Goal: Information Seeking & Learning: Learn about a topic

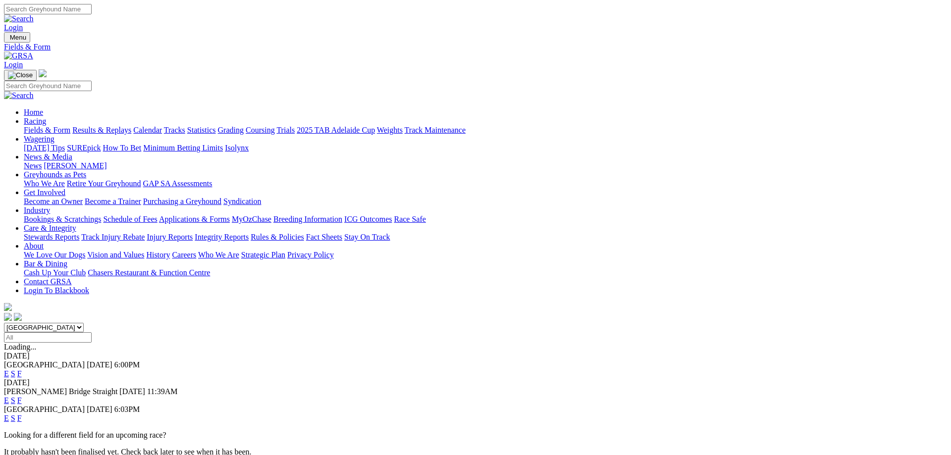
click at [70, 126] on link "Fields & Form" at bounding box center [47, 130] width 47 height 8
click at [22, 396] on link "F" at bounding box center [19, 400] width 4 height 8
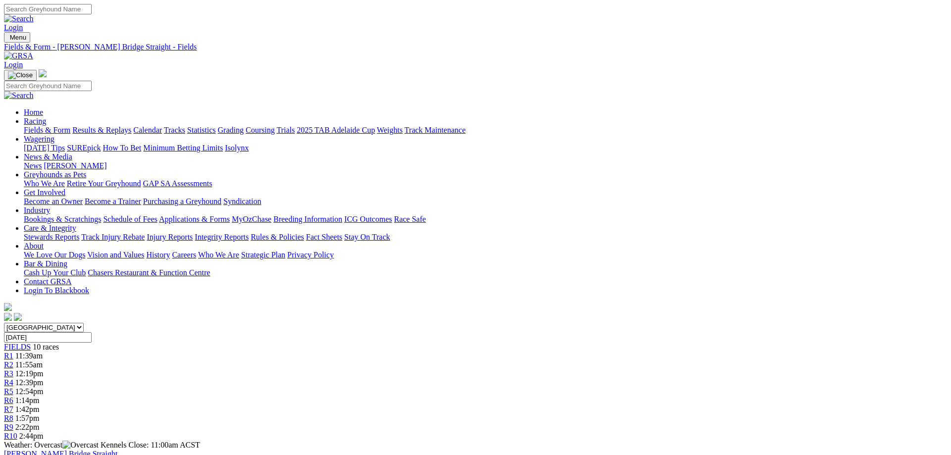
click at [44, 369] on span "12:19pm" at bounding box center [29, 373] width 28 height 8
click at [43, 361] on span "11:55am" at bounding box center [28, 365] width 27 height 8
click at [31, 343] on span "FIELDS" at bounding box center [17, 347] width 27 height 8
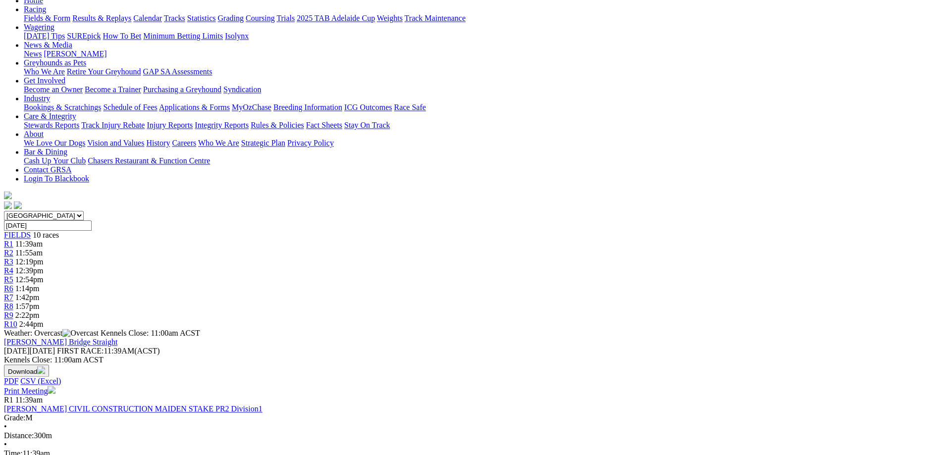
scroll to position [51, 0]
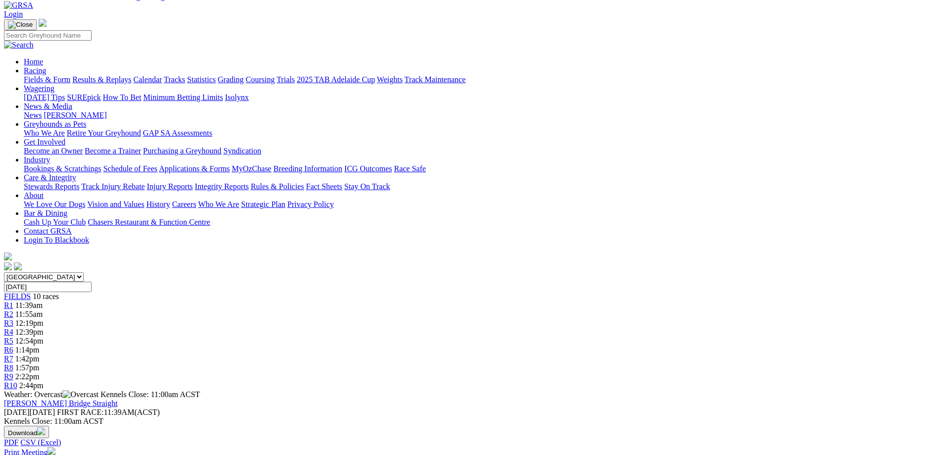
click at [311, 310] on div "R2 11:55am" at bounding box center [475, 314] width 943 height 9
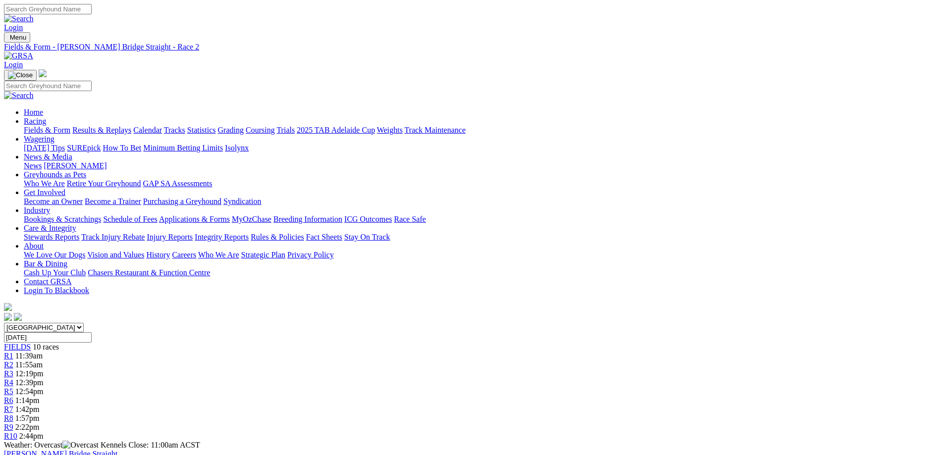
click at [70, 126] on link "Fields & Form" at bounding box center [47, 130] width 47 height 8
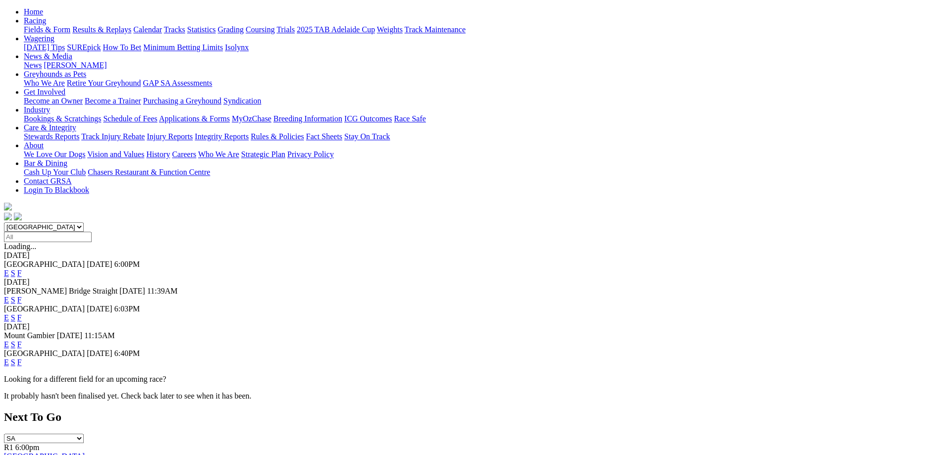
scroll to position [101, 0]
click at [22, 358] on link "F" at bounding box center [19, 362] width 4 height 8
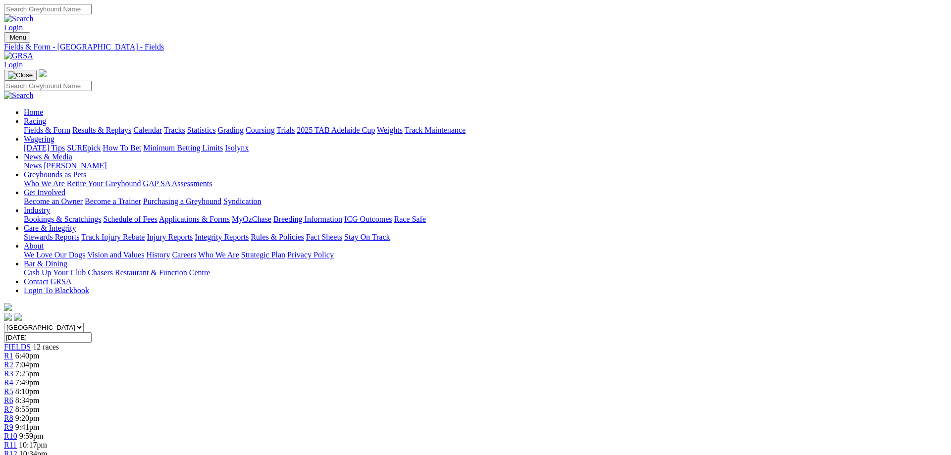
click at [70, 126] on link "Fields & Form" at bounding box center [47, 130] width 47 height 8
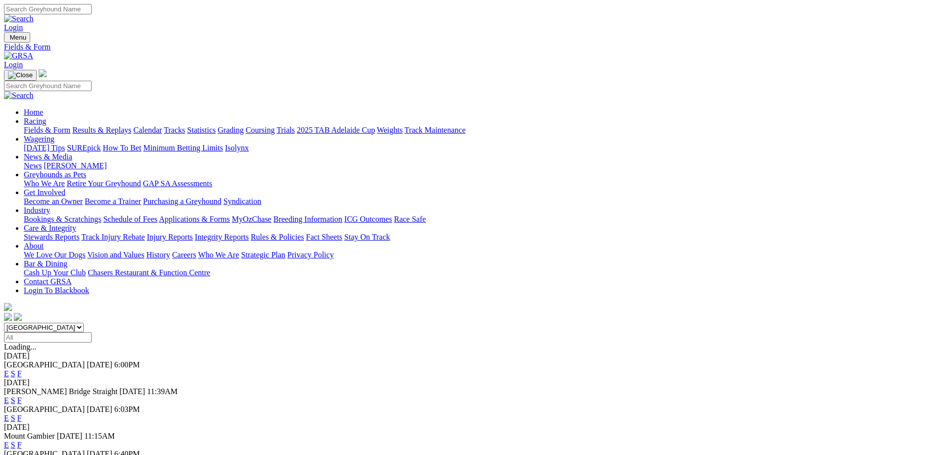
click at [162, 126] on link "Calendar" at bounding box center [147, 130] width 29 height 8
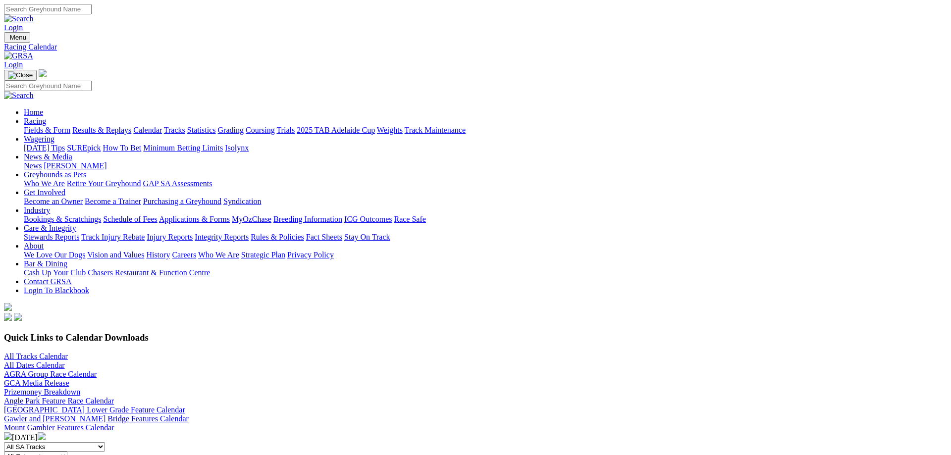
click at [68, 352] on link "All Tracks Calendar" at bounding box center [36, 356] width 64 height 8
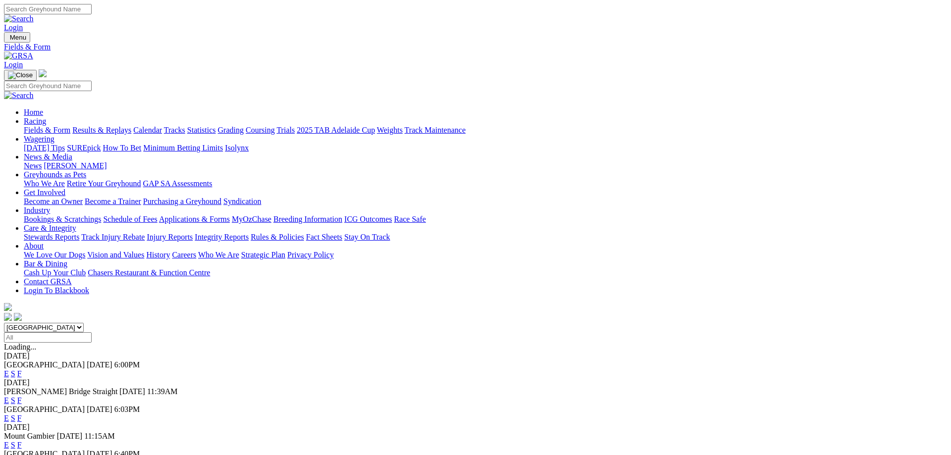
click at [22, 369] on link "F" at bounding box center [19, 373] width 4 height 8
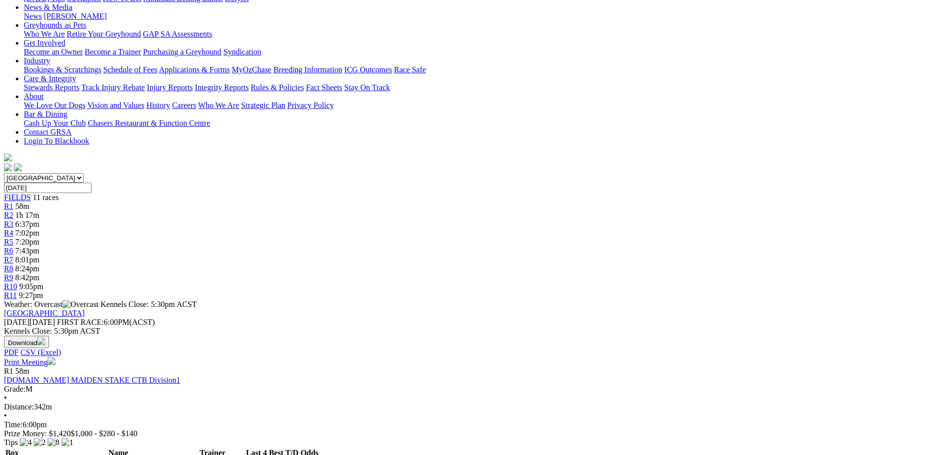
scroll to position [152, 0]
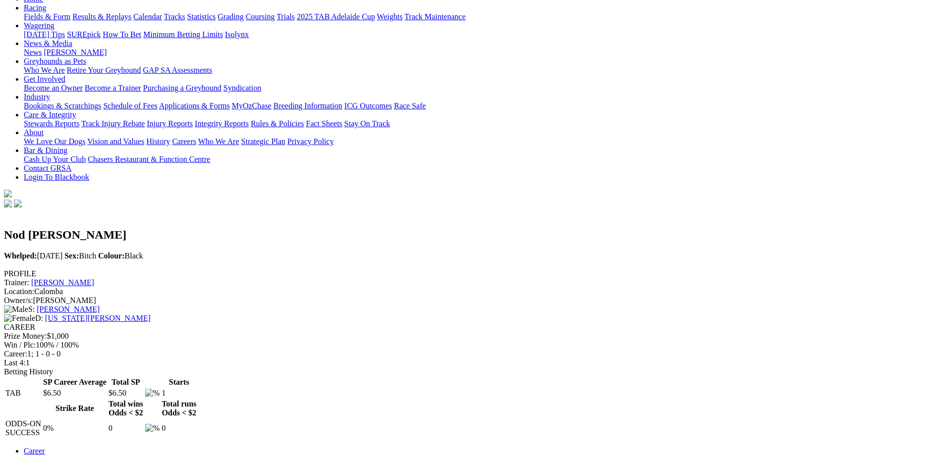
scroll to position [152, 0]
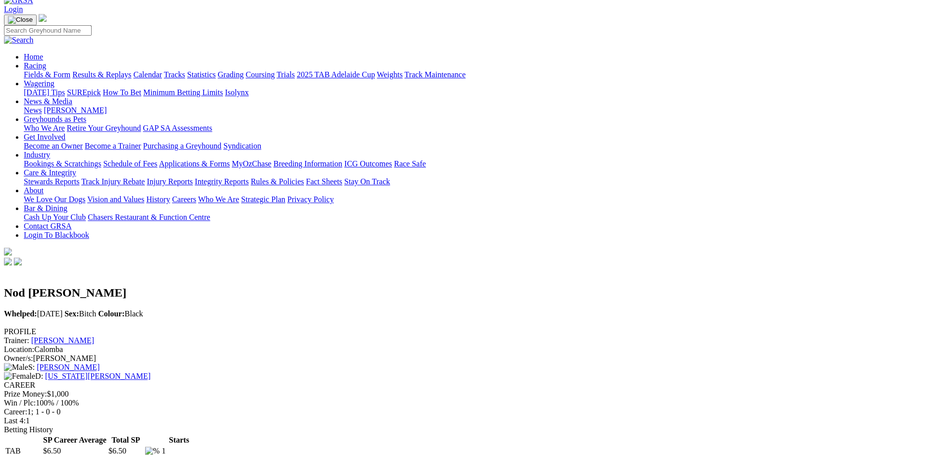
scroll to position [0, 0]
